Goal: Task Accomplishment & Management: Complete application form

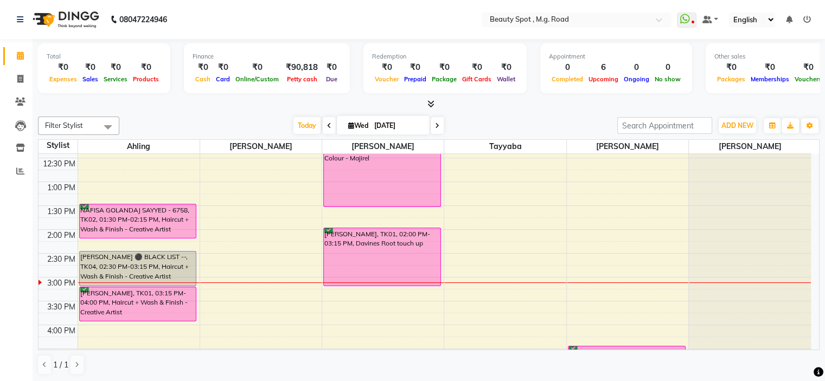
scroll to position [217, 0]
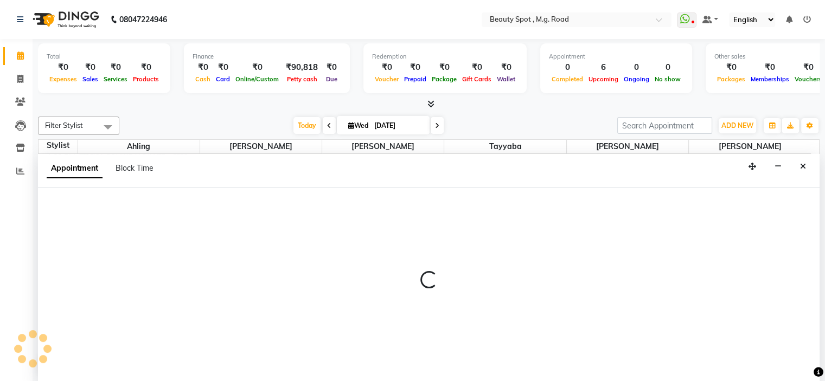
select select "63580"
select select "tentative"
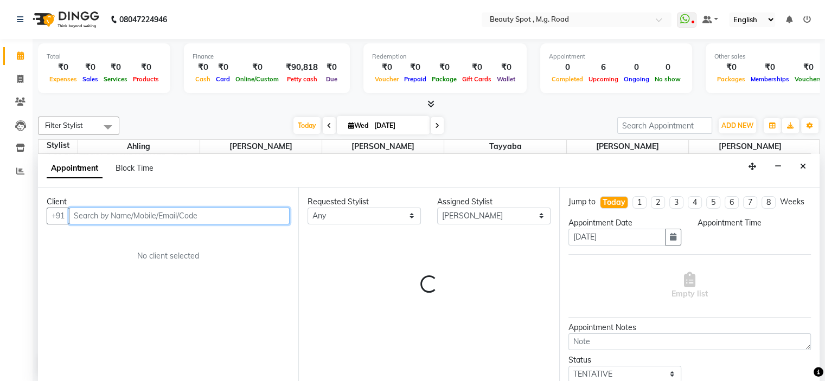
scroll to position [0, 0]
select select "990"
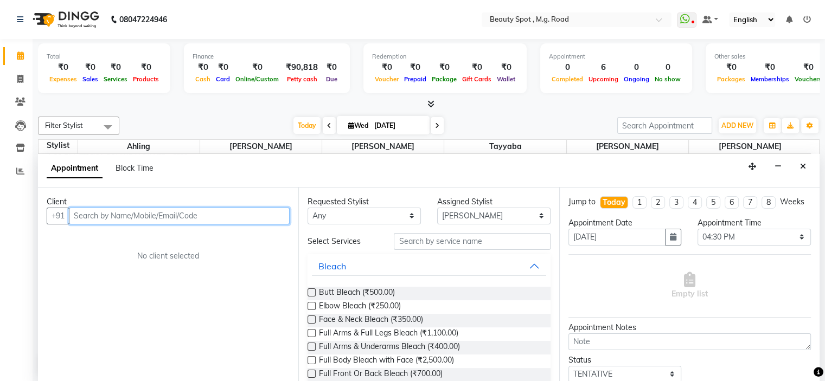
click at [122, 218] on input "text" at bounding box center [179, 216] width 221 height 17
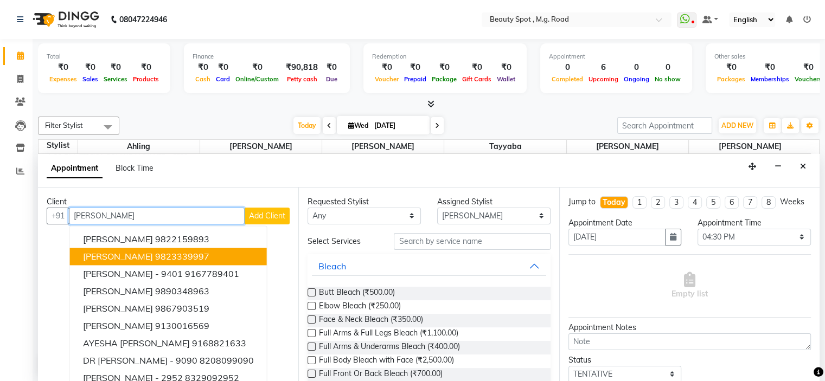
click at [153, 256] on span "[PERSON_NAME]" at bounding box center [118, 256] width 70 height 11
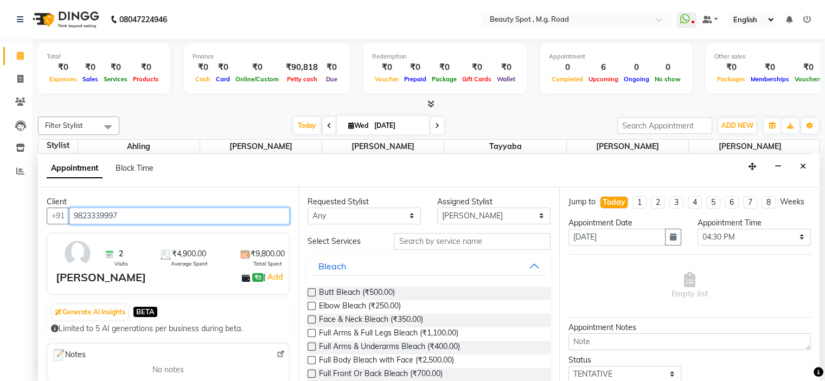
type input "9823339997"
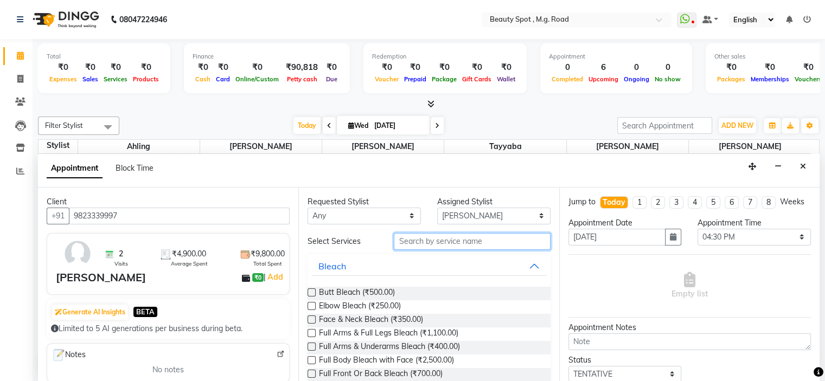
click at [408, 238] on input "text" at bounding box center [472, 241] width 156 height 17
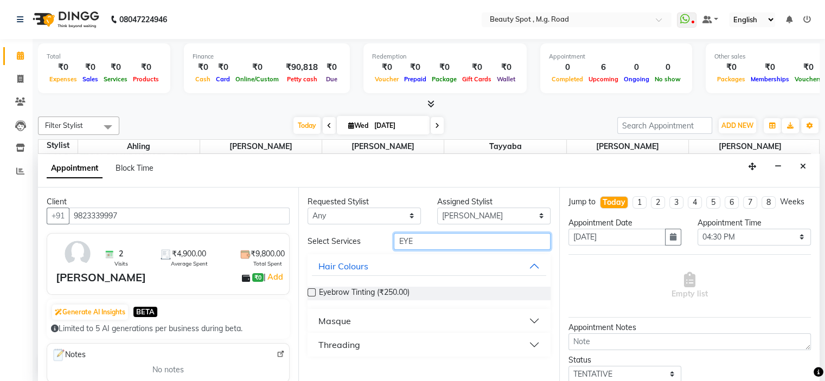
type input "EYE"
click at [361, 348] on button "Threading" at bounding box center [429, 345] width 234 height 20
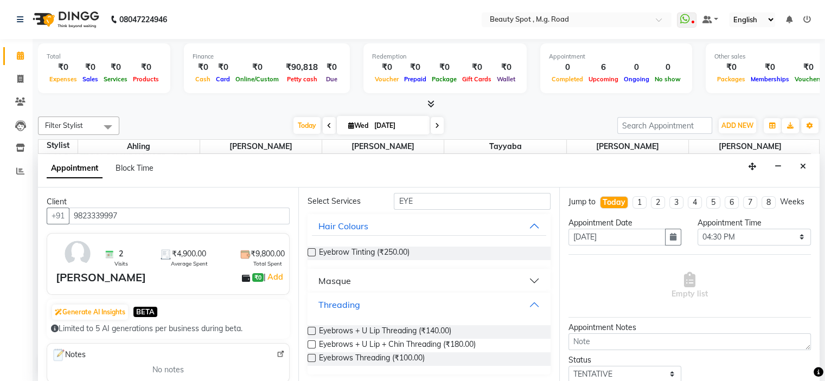
scroll to position [41, 0]
click at [371, 329] on span "Eyebrows + U Lip Threading (₹140.00)" at bounding box center [385, 332] width 132 height 14
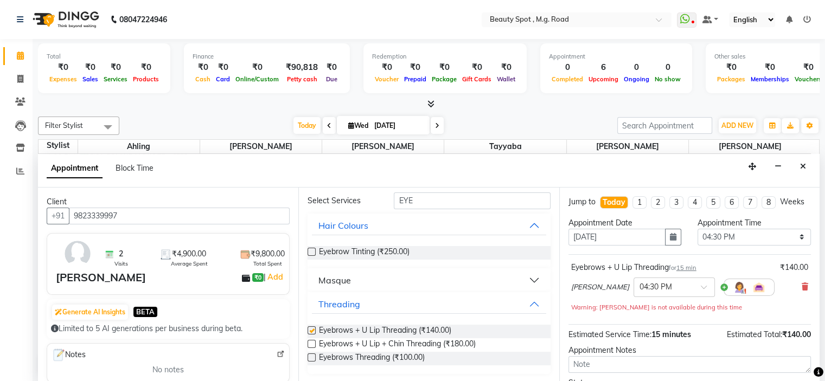
checkbox input "false"
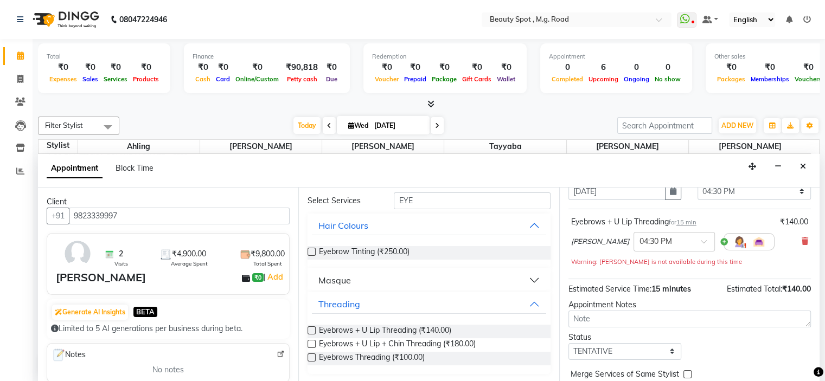
scroll to position [101, 0]
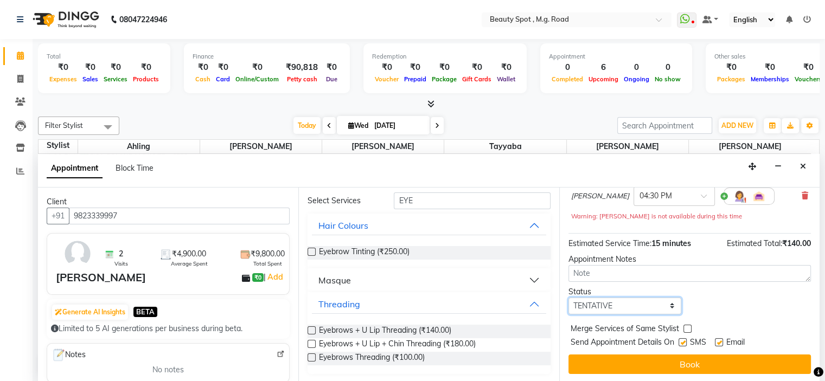
click at [600, 303] on select "Select TENTATIVE CONFIRM CHECK-IN UPCOMING" at bounding box center [625, 306] width 113 height 17
select select "confirm booking"
click at [569, 298] on select "Select TENTATIVE CONFIRM CHECK-IN UPCOMING" at bounding box center [625, 306] width 113 height 17
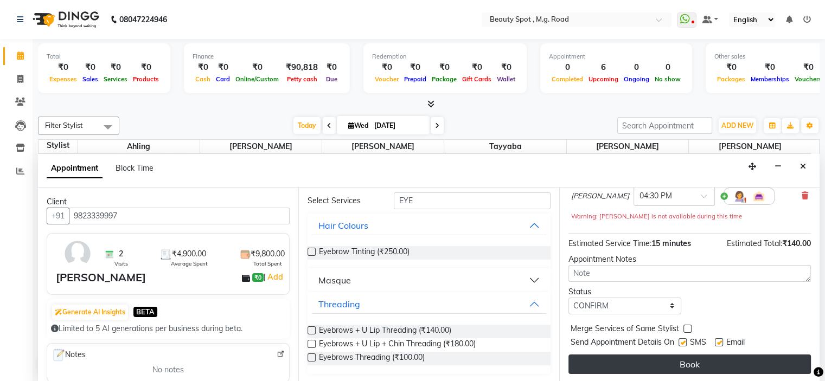
click at [621, 360] on button "Book" at bounding box center [690, 365] width 243 height 20
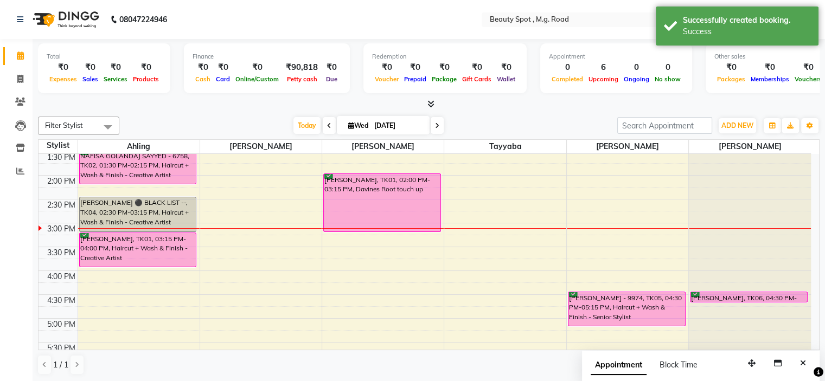
scroll to position [0, 0]
